Goal: Check status: Check status

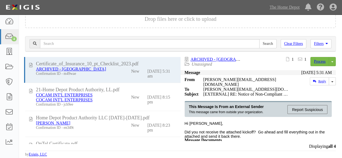
scroll to position [21, 0]
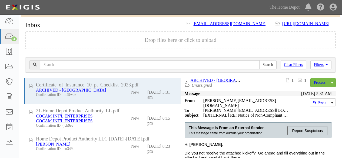
scroll to position [21, 0]
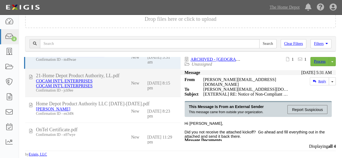
scroll to position [21, 0]
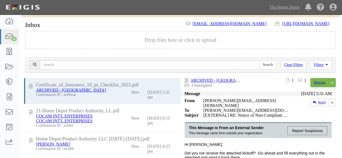
scroll to position [21, 0]
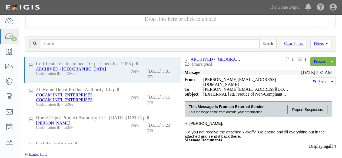
scroll to position [21, 0]
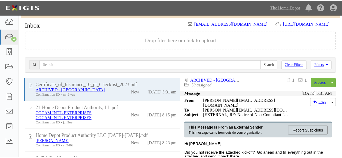
scroll to position [21, 0]
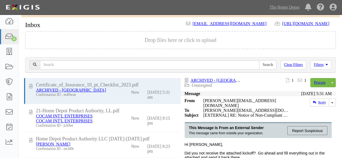
scroll to position [21, 0]
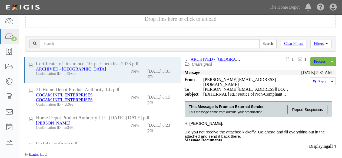
scroll to position [18, 0]
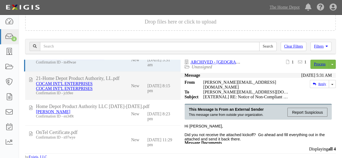
scroll to position [21, 0]
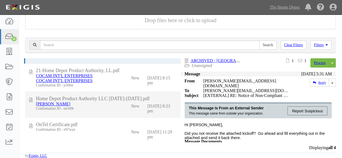
scroll to position [21, 0]
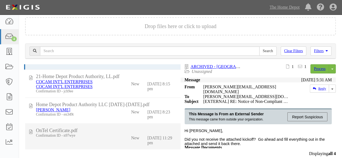
scroll to position [21, 0]
